Goal: Transaction & Acquisition: Obtain resource

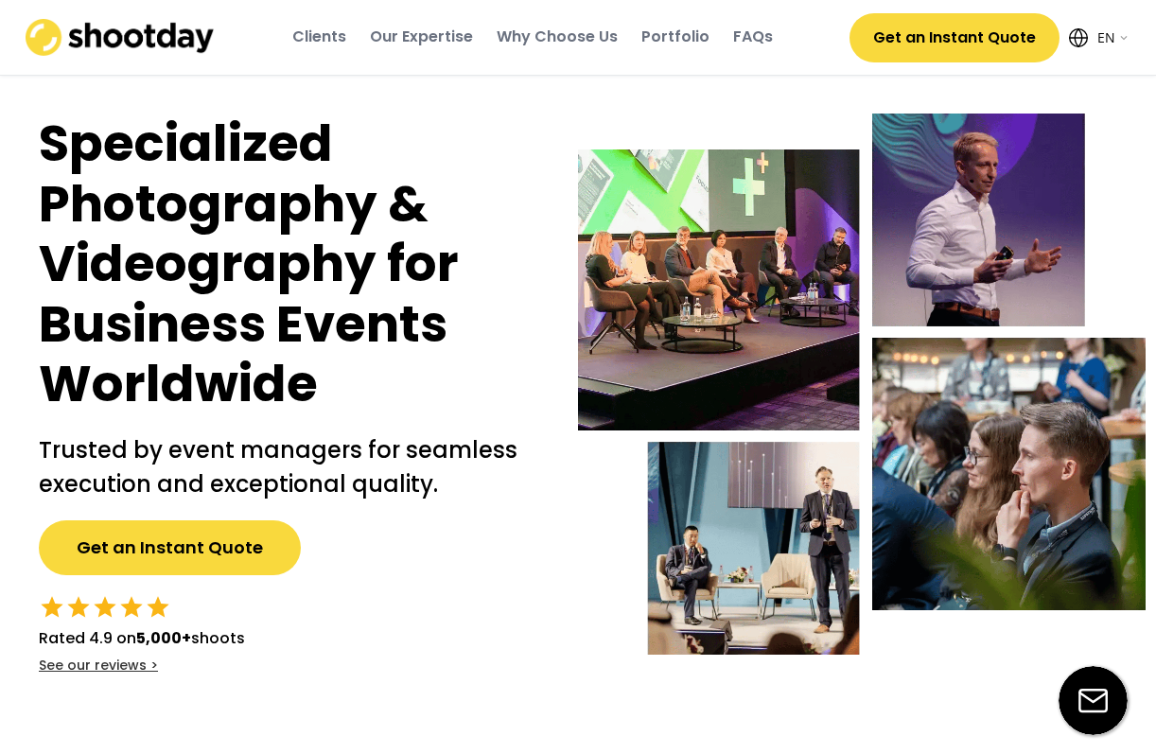
select select ""en""
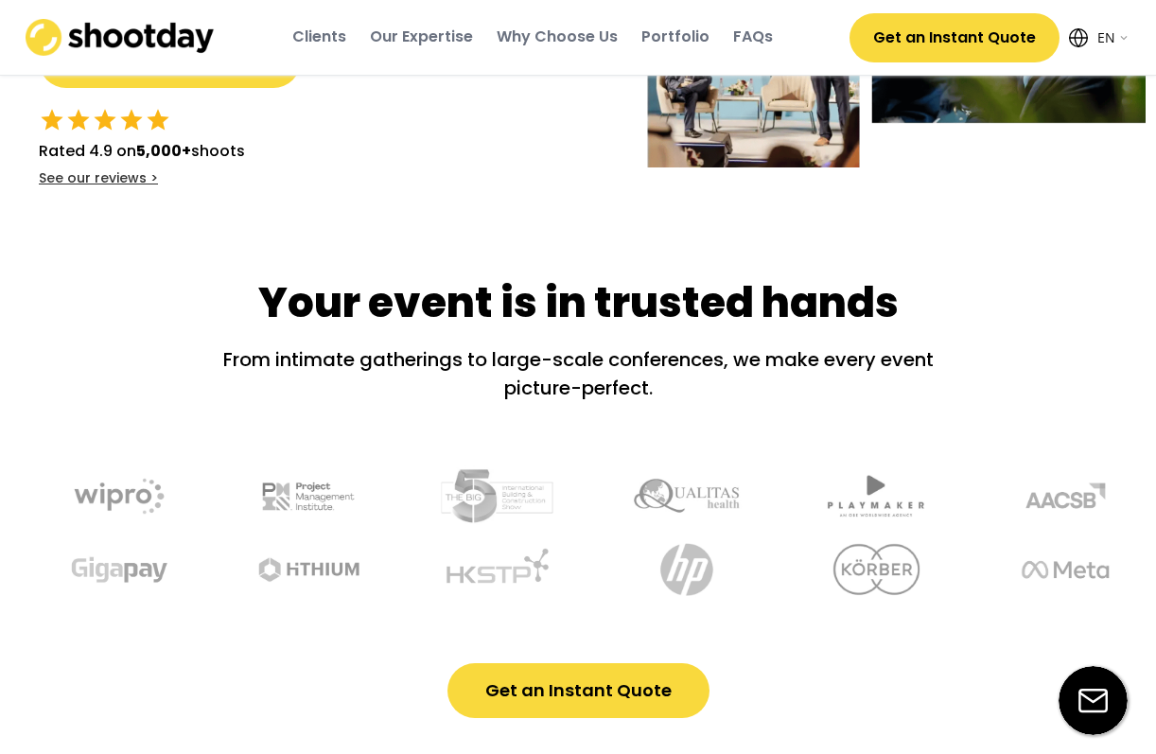
scroll to position [640, 0]
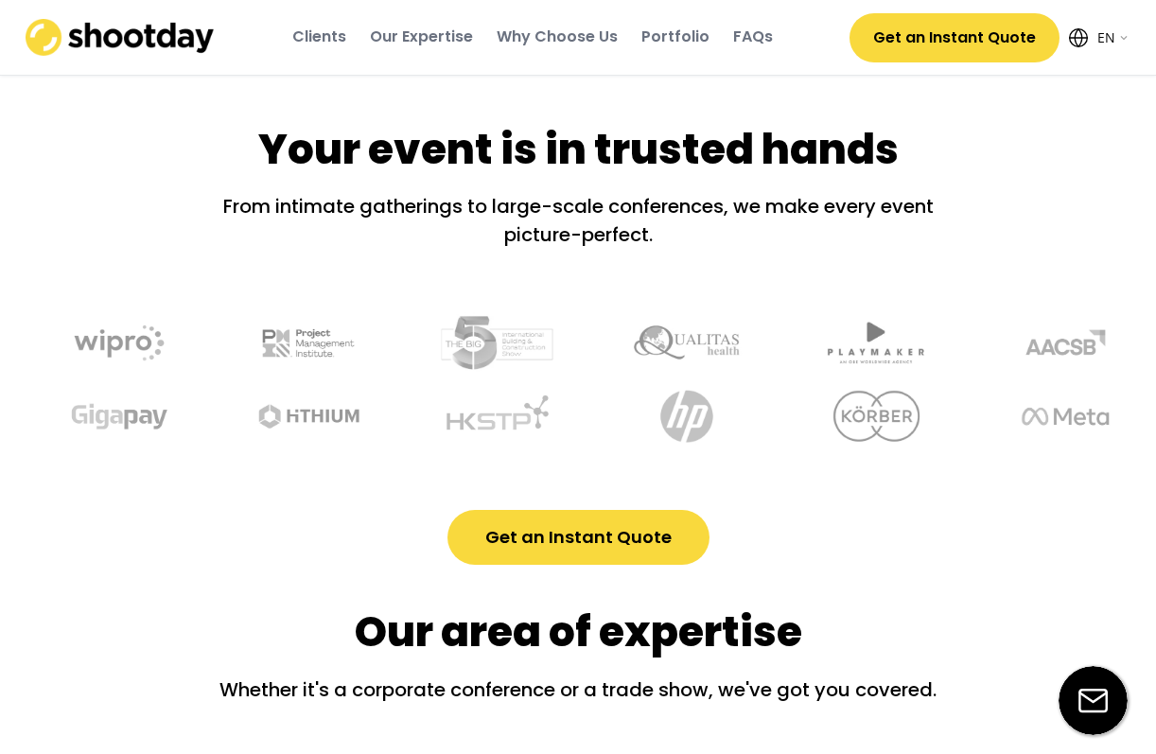
click at [947, 29] on button "Get an Instant Quote" at bounding box center [954, 37] width 210 height 49
